Goal: Task Accomplishment & Management: Manage account settings

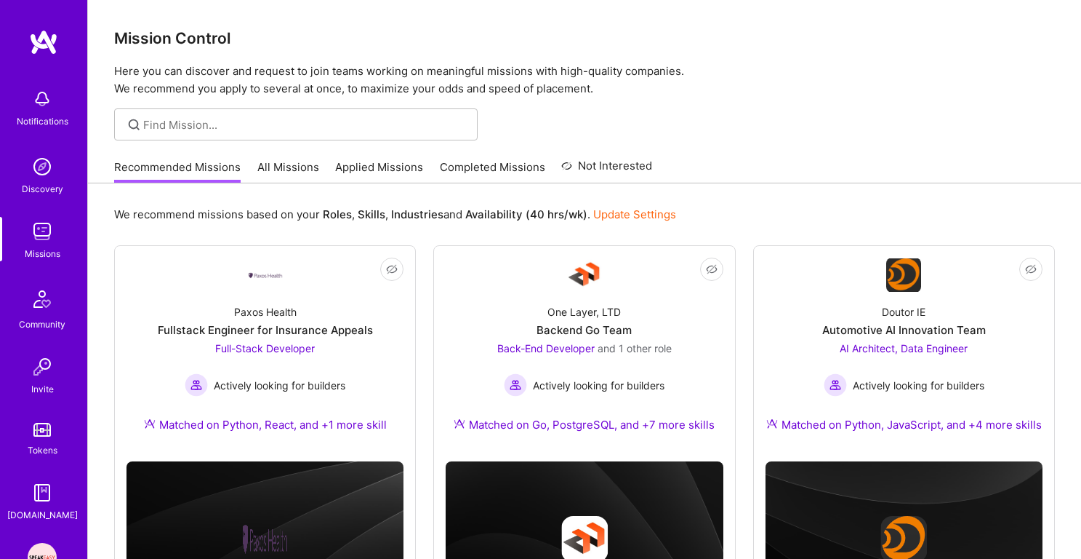
scroll to position [33, 0]
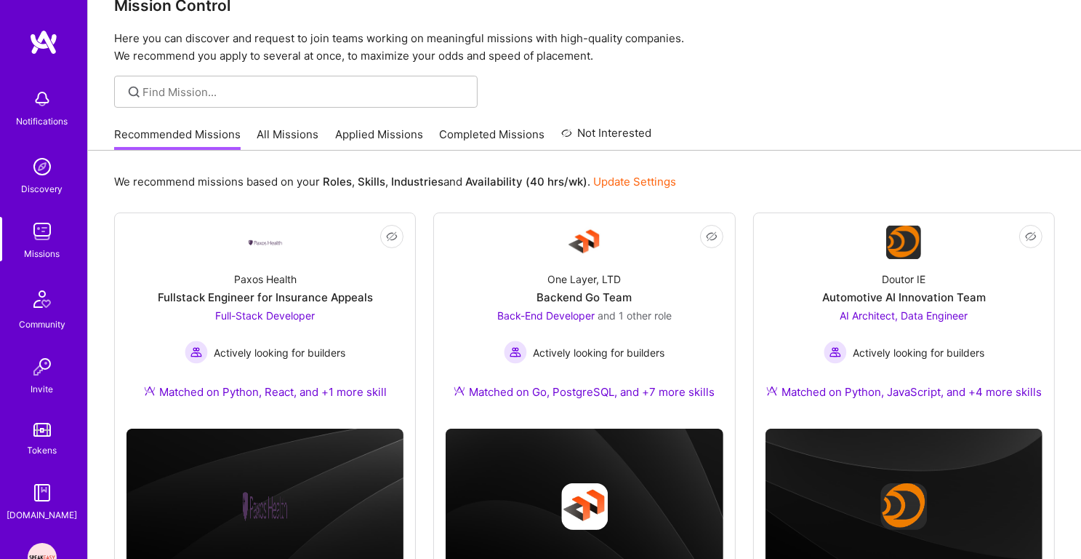
click at [363, 135] on link "Applied Missions" at bounding box center [379, 139] width 88 height 24
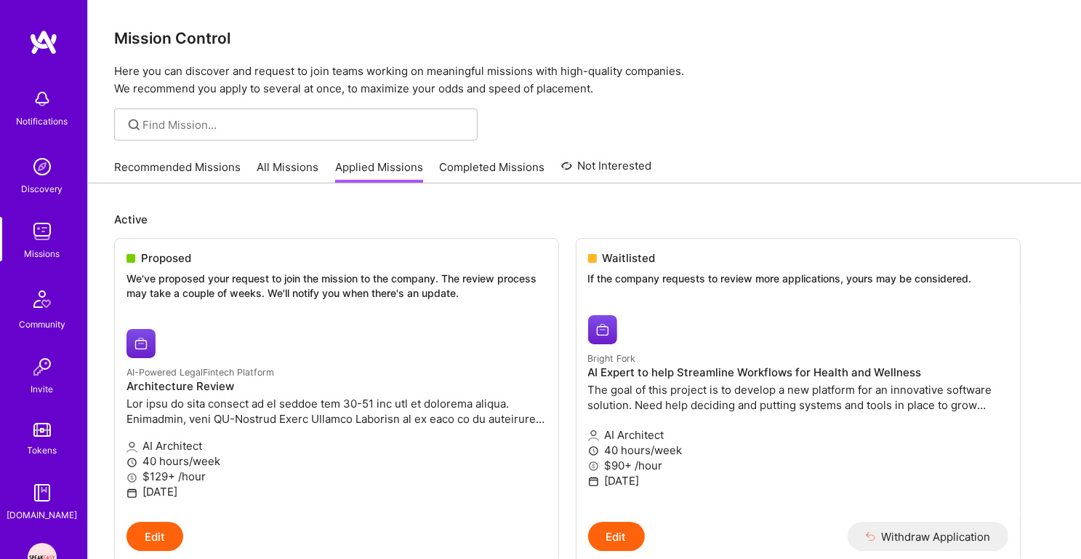
click at [190, 174] on link "Recommended Missions" at bounding box center [177, 171] width 127 height 24
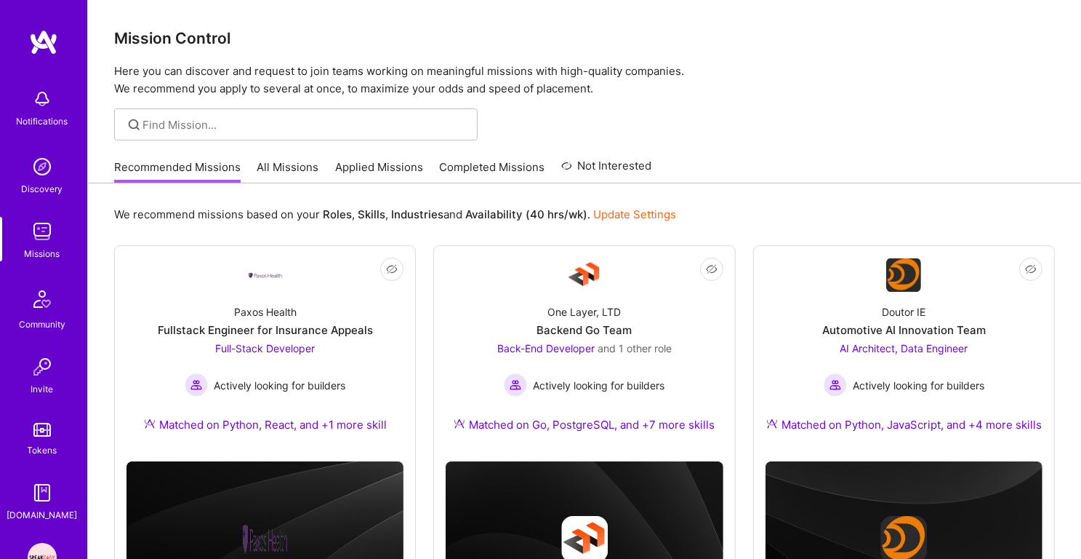
click at [361, 170] on link "Applied Missions" at bounding box center [379, 171] width 88 height 24
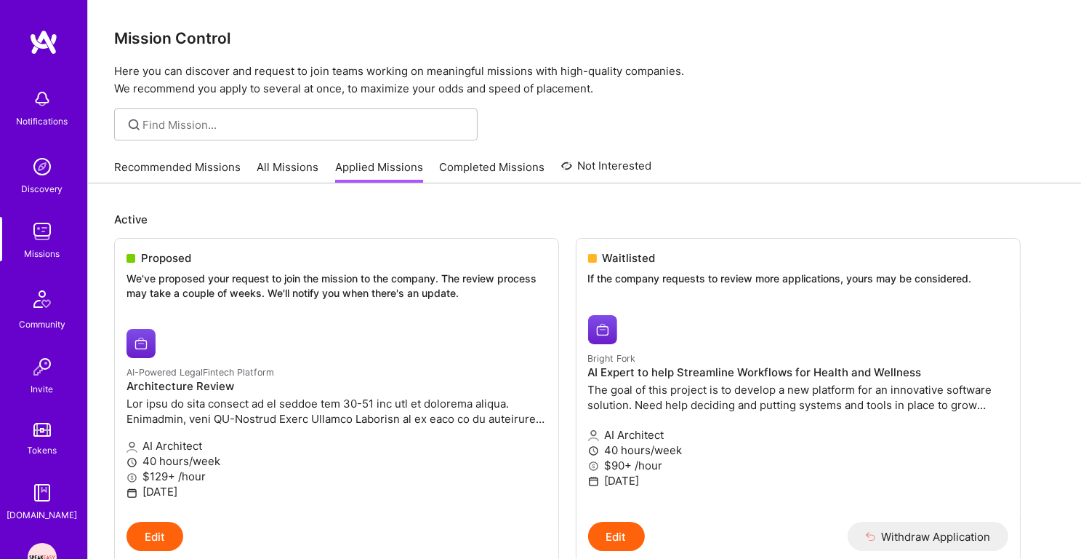
click at [36, 179] on img at bounding box center [42, 166] width 29 height 29
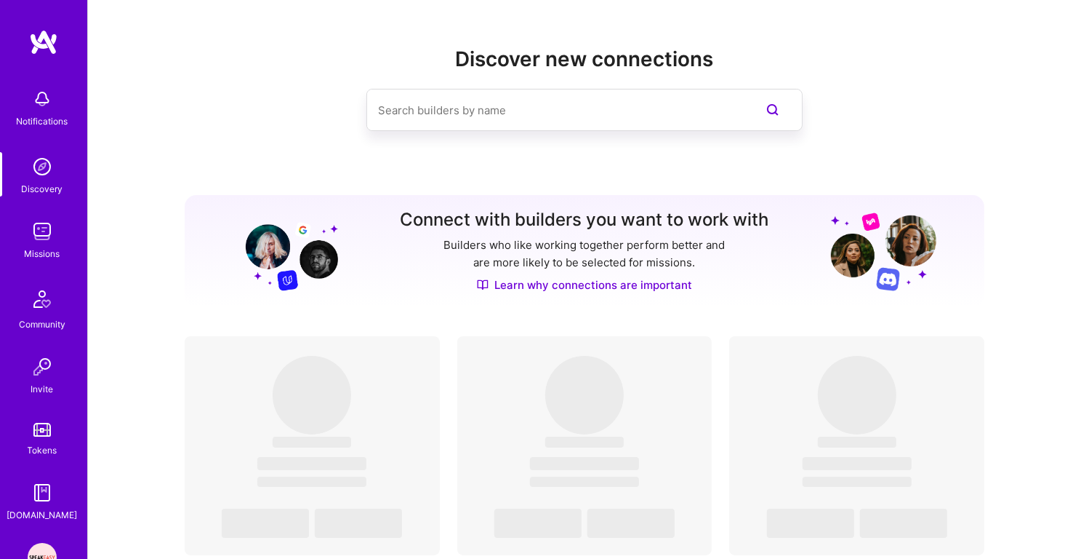
click at [50, 254] on div "Missions" at bounding box center [43, 253] width 36 height 15
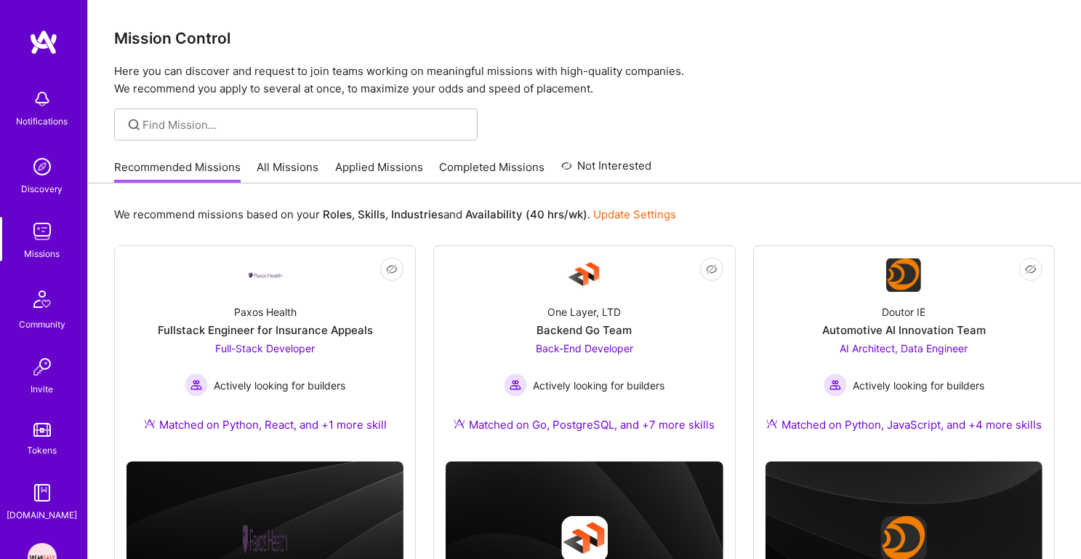
click at [371, 174] on link "Applied Missions" at bounding box center [379, 171] width 88 height 24
